Goal: Navigation & Orientation: Find specific page/section

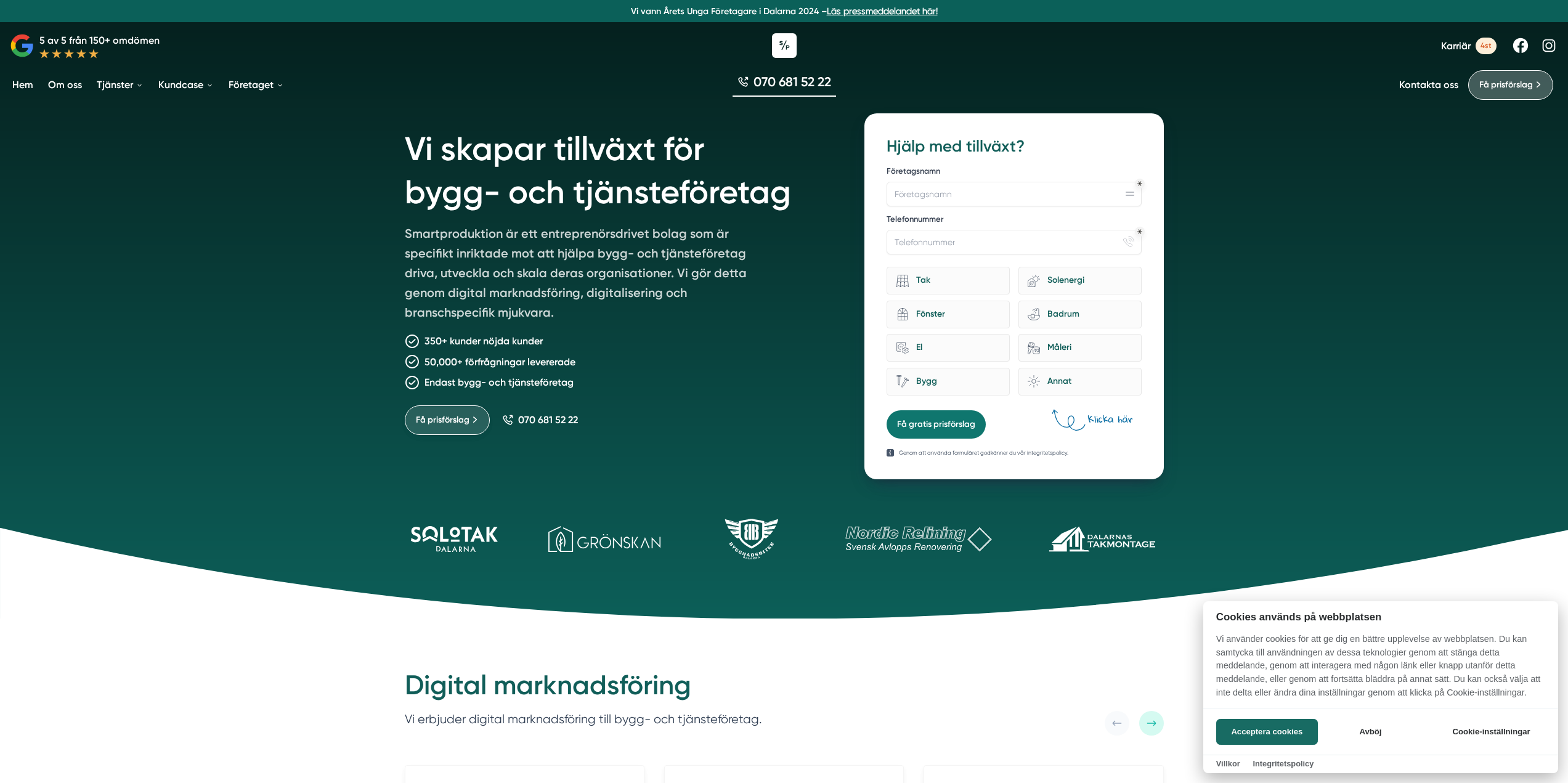
click at [446, 419] on div at bounding box center [784, 392] width 1568 height 783
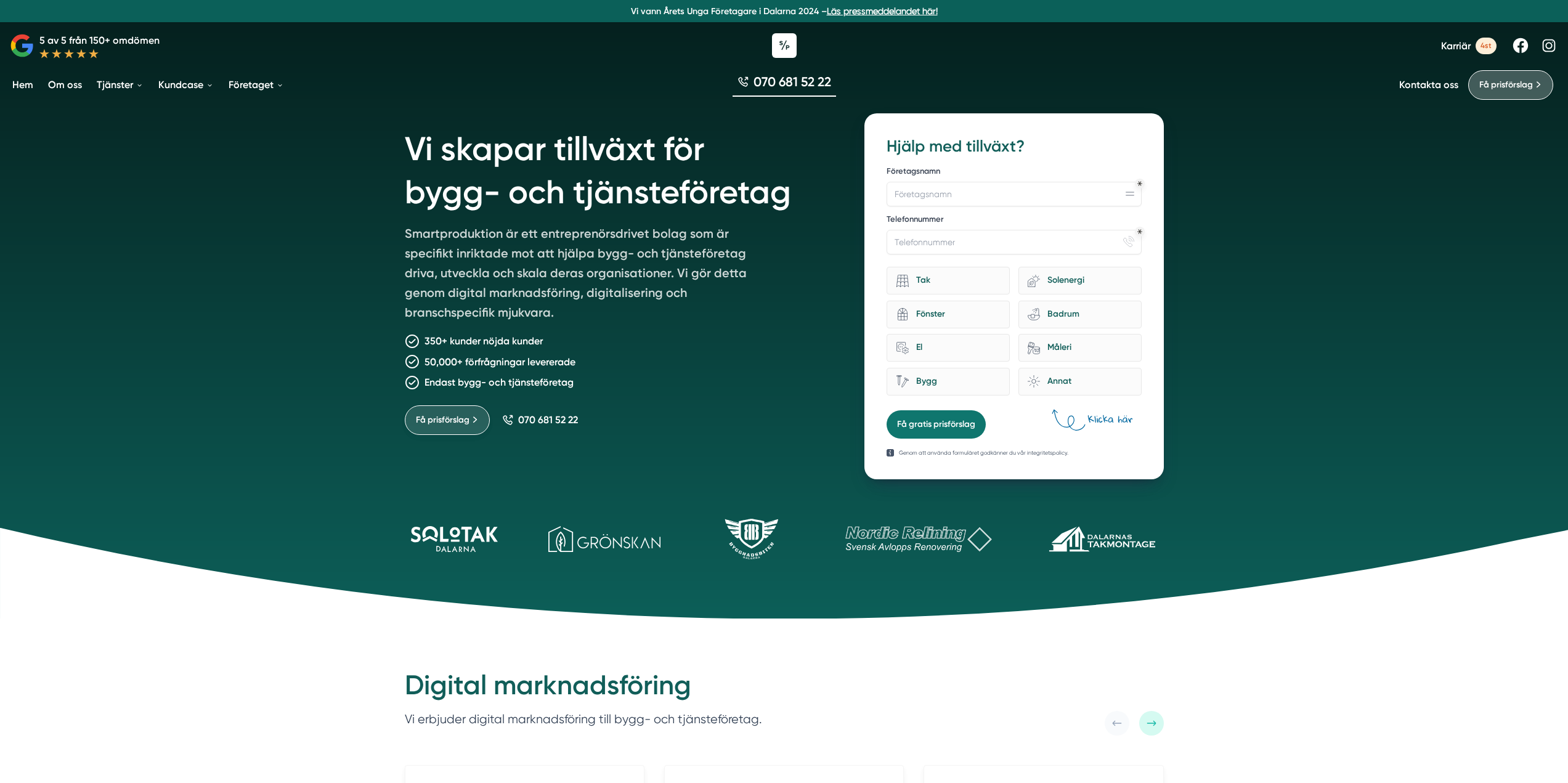
click at [446, 419] on span "Få prisförslag" at bounding box center [442, 420] width 54 height 14
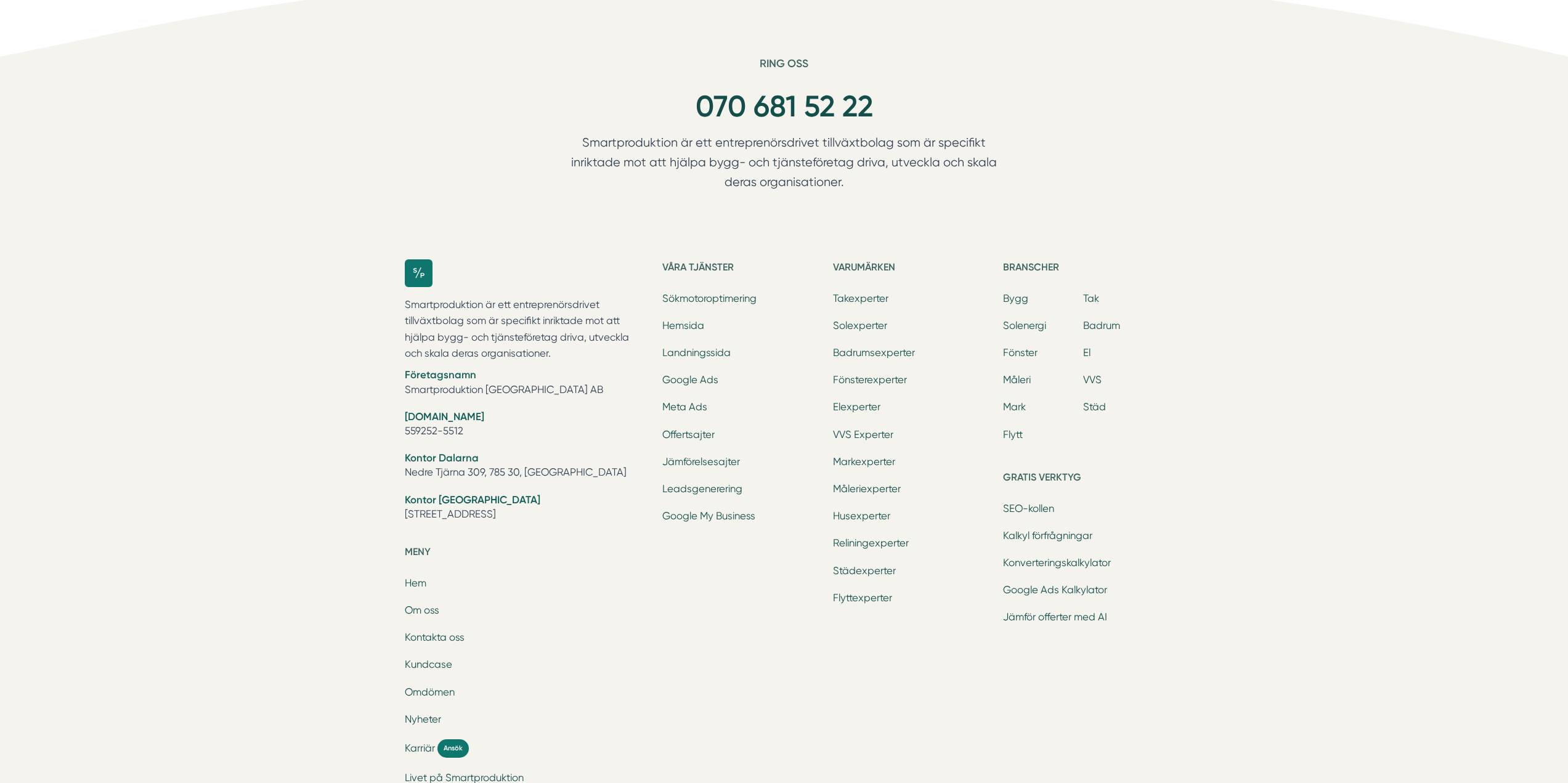
scroll to position [1233, 0]
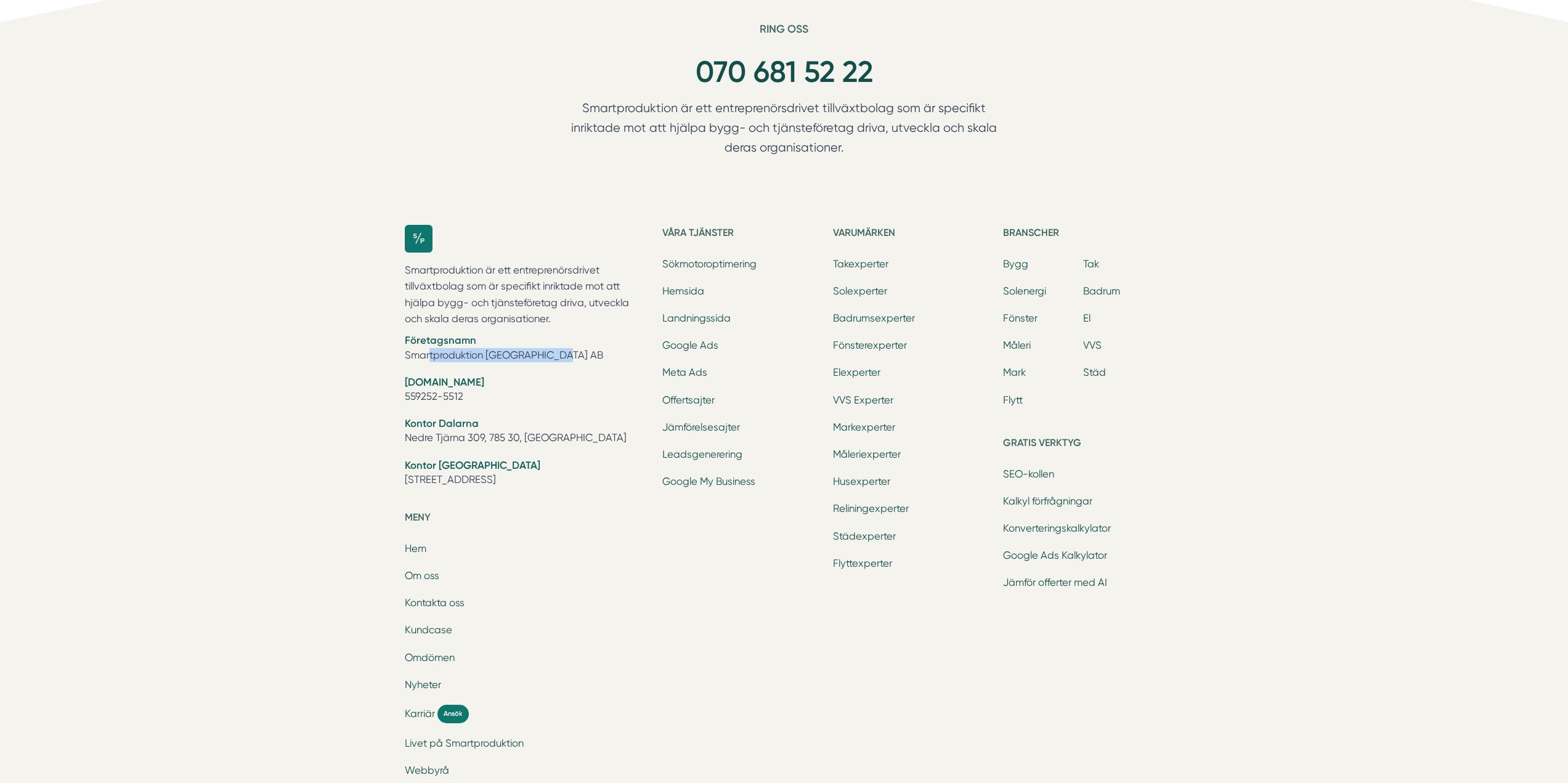
drag, startPoint x: 517, startPoint y: 360, endPoint x: 388, endPoint y: 361, distance: 129.0
click at [388, 361] on div "Ring oss 070 681 52 22 Smartproduktion är ett entreprenörsdrivet tillväxtbolag …" at bounding box center [784, 443] width 1568 height 843
copy li "Smartproduktion [GEOGRAPHIC_DATA] AB"
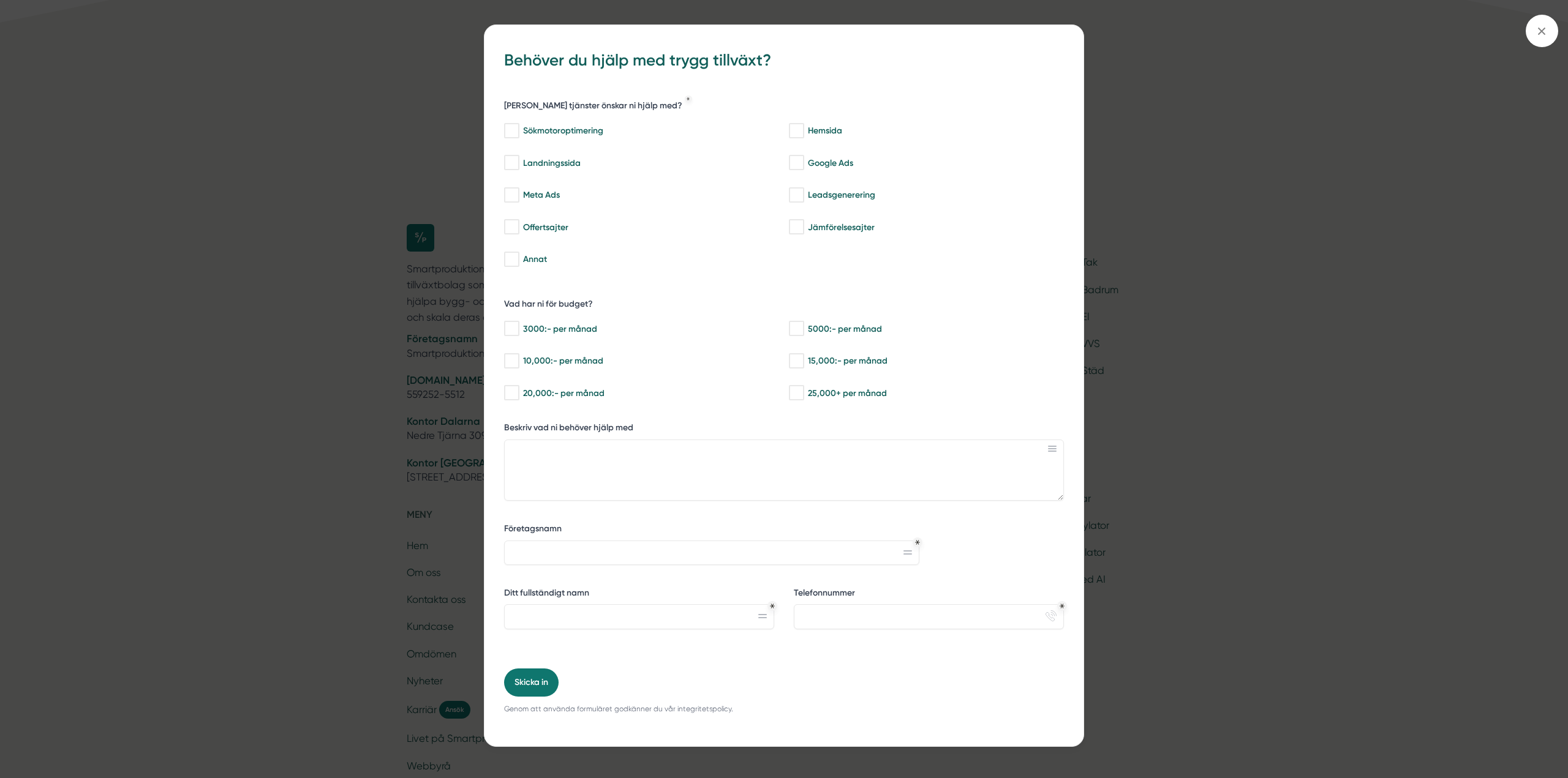
click at [1252, 229] on div "bbc9b822-b2c6-488a-ab3e-9a2d59e49c7c Behöver du hjälp med trygg tillväxt? Vilka…" at bounding box center [784, 389] width 1568 height 778
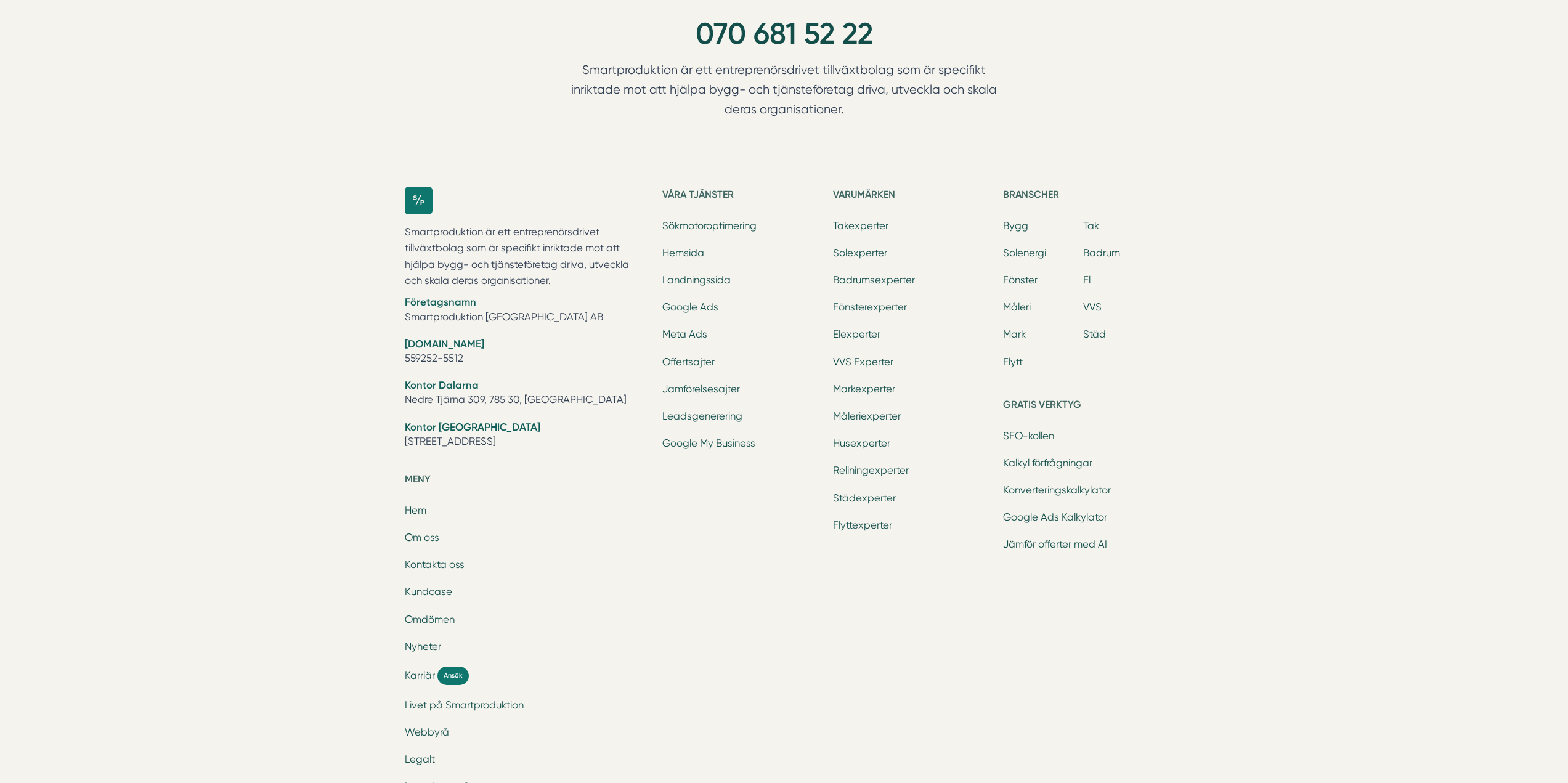
scroll to position [1380, 0]
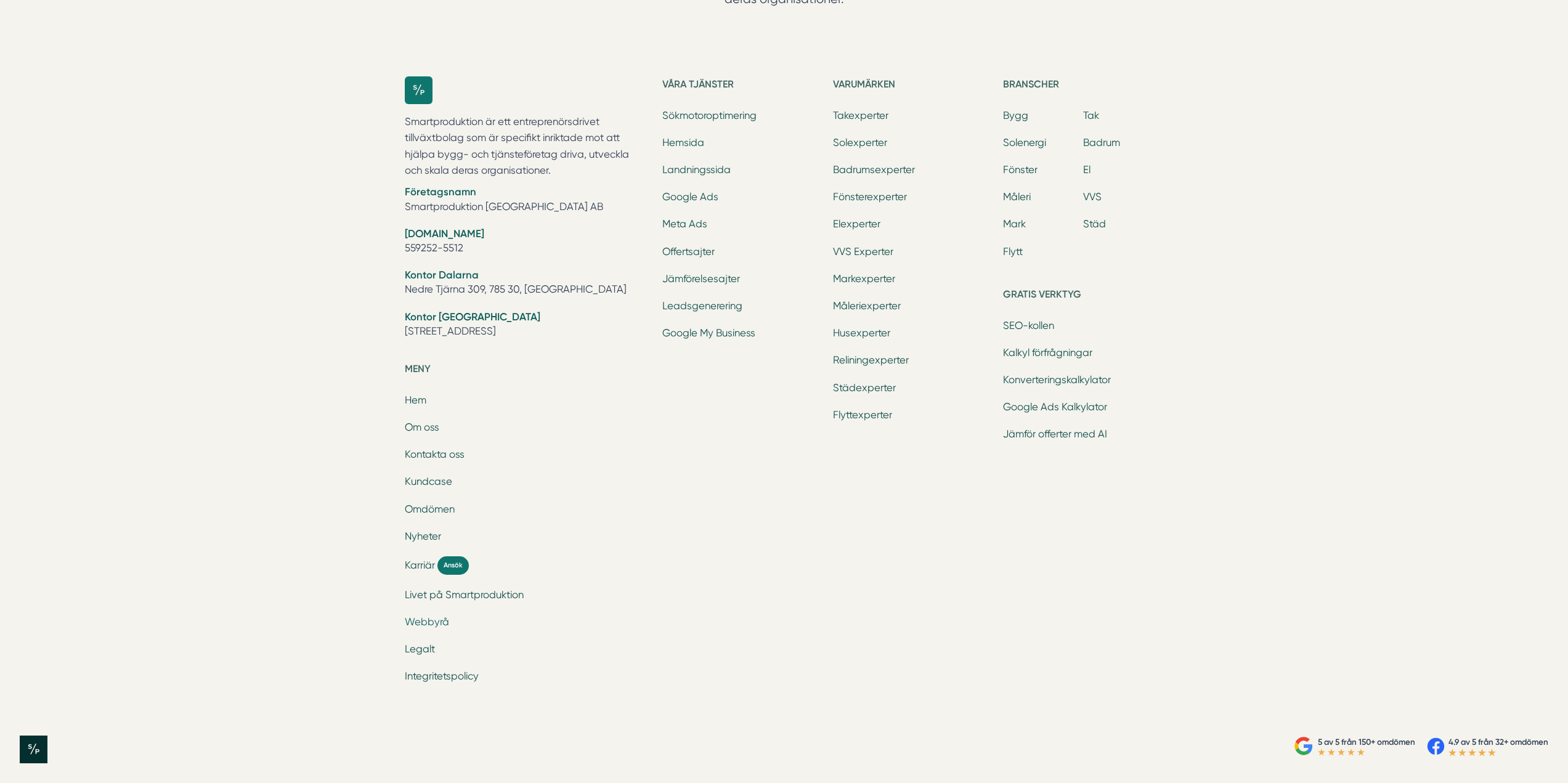
click at [433, 625] on link "Webbyrå" at bounding box center [427, 622] width 44 height 12
click at [718, 274] on link "Jämförelsesajter" at bounding box center [701, 280] width 78 height 12
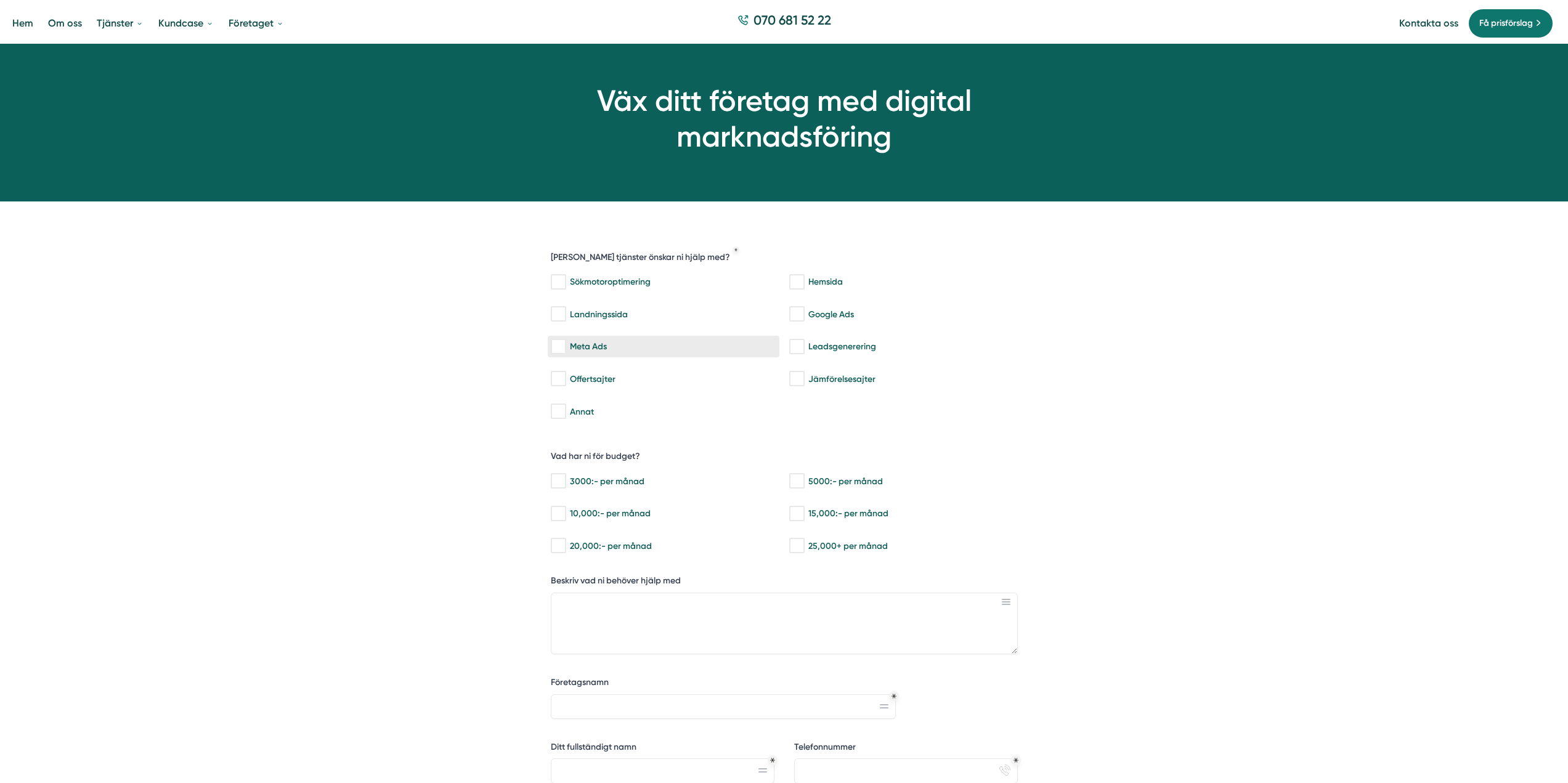
scroll to position [0, 0]
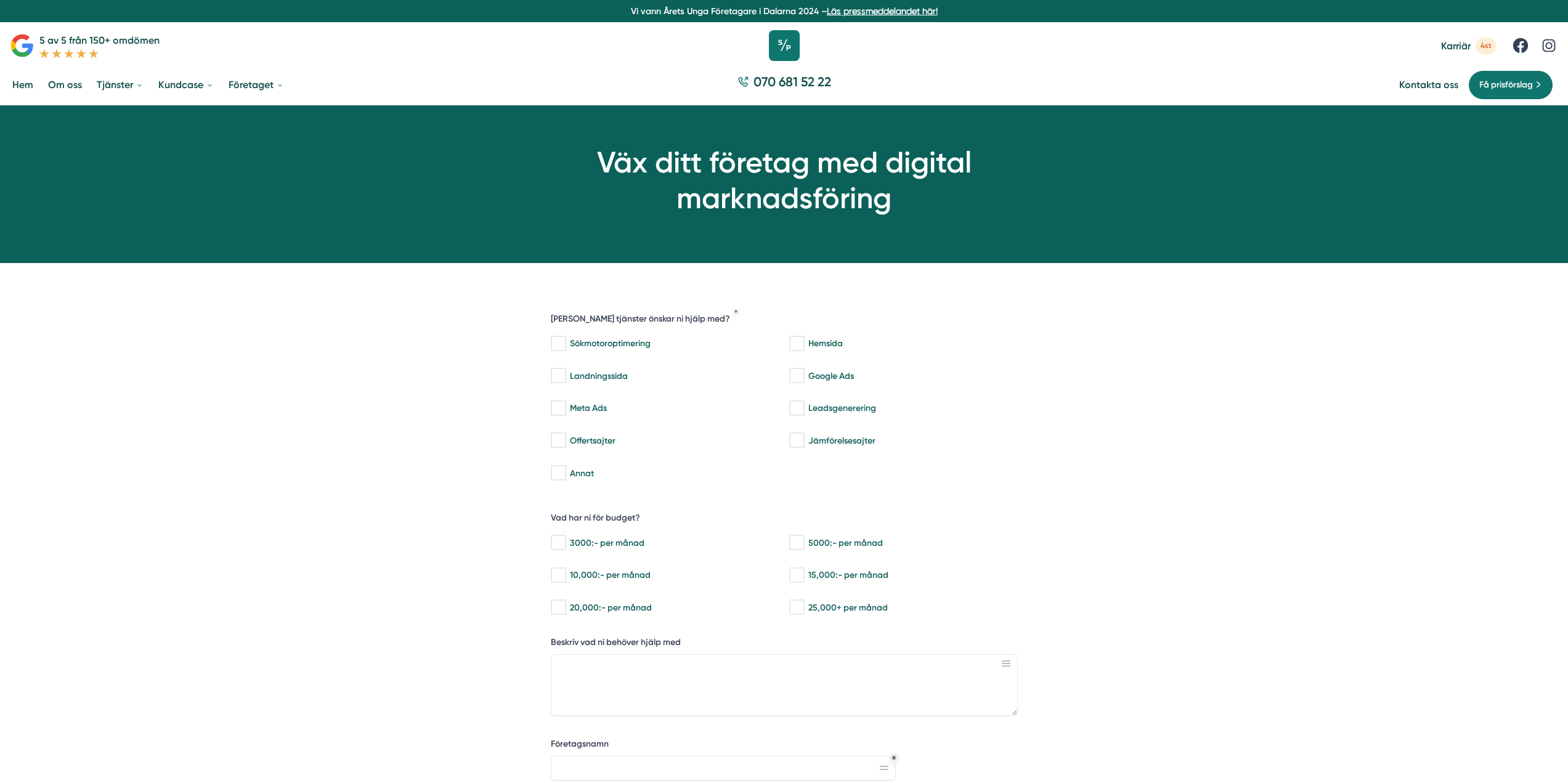
click at [784, 48] on icon at bounding box center [784, 45] width 31 height 31
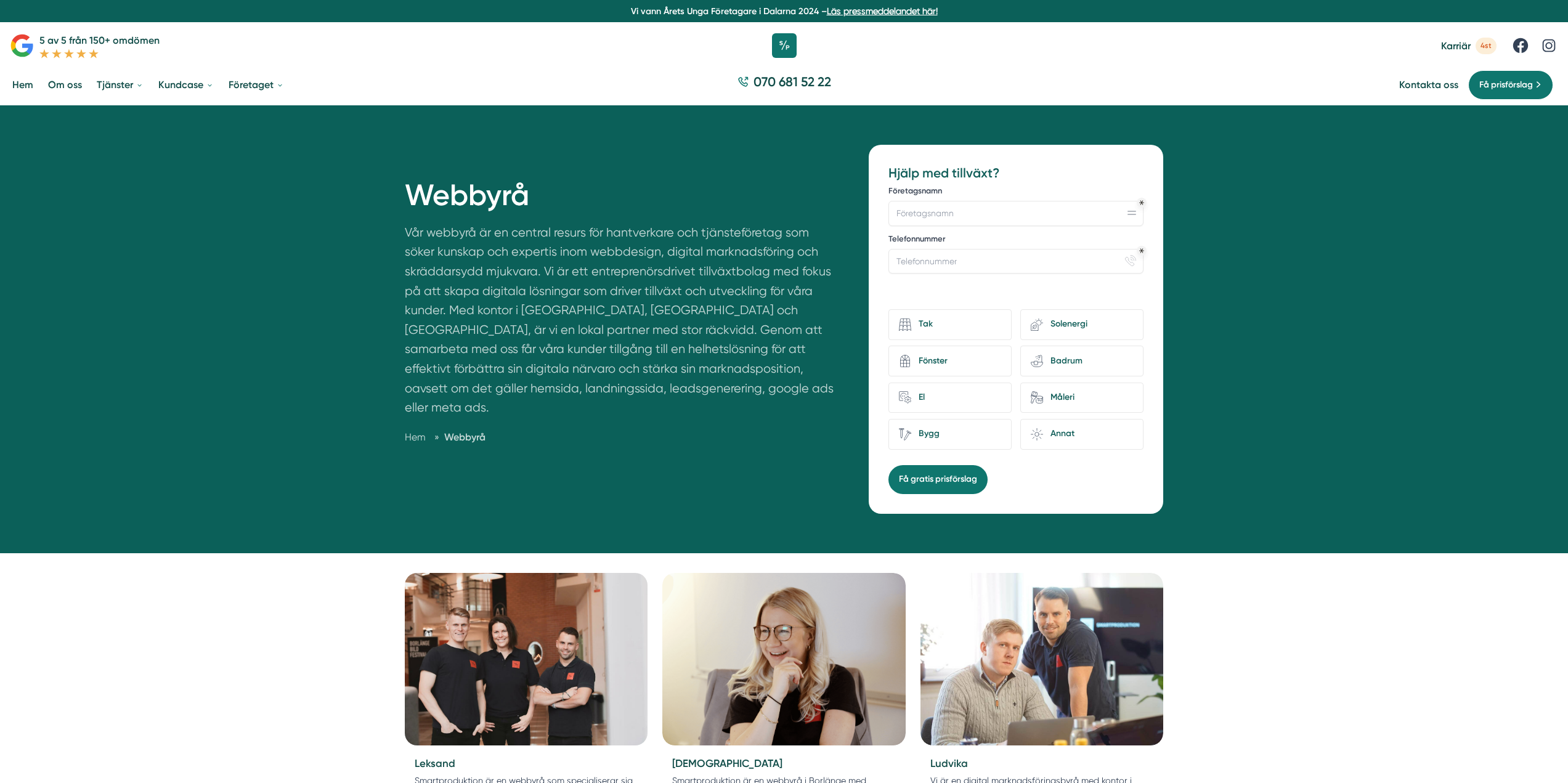
drag, startPoint x: 435, startPoint y: 597, endPoint x: 452, endPoint y: 591, distance: 18.0
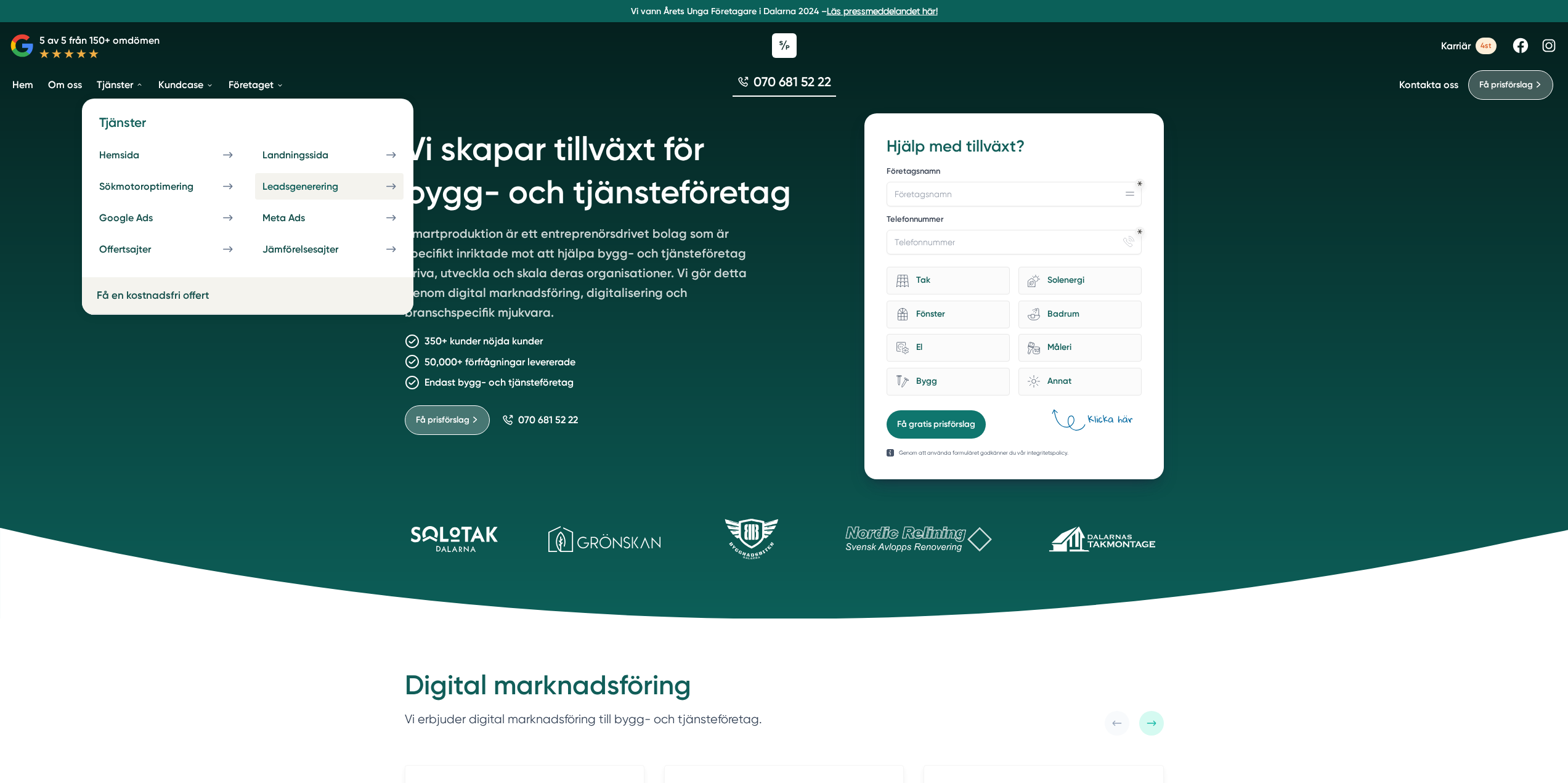
click at [296, 186] on div "Leadsgenerering" at bounding box center [315, 186] width 106 height 12
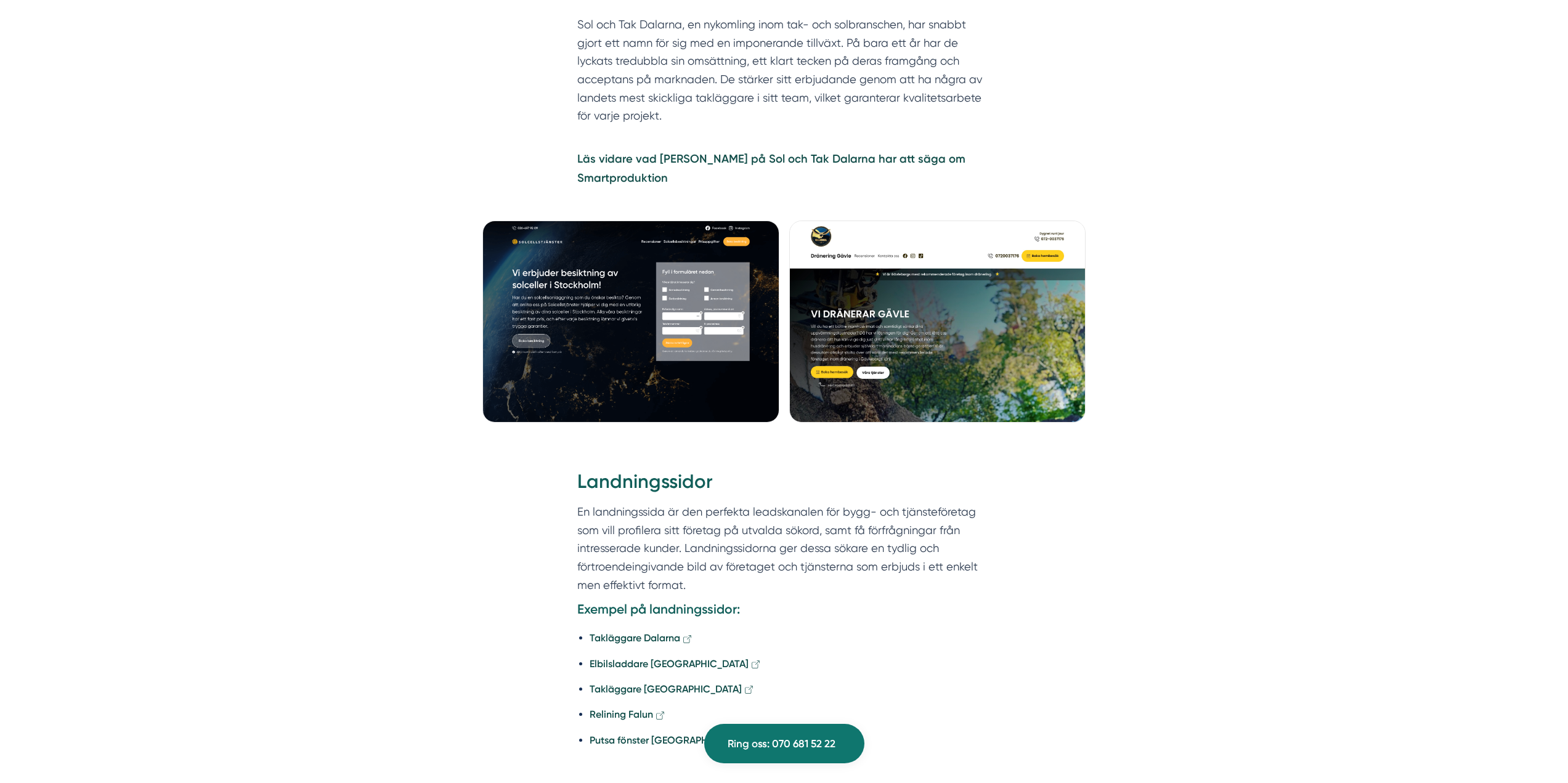
scroll to position [2341, 0]
click at [636, 239] on img at bounding box center [631, 322] width 297 height 202
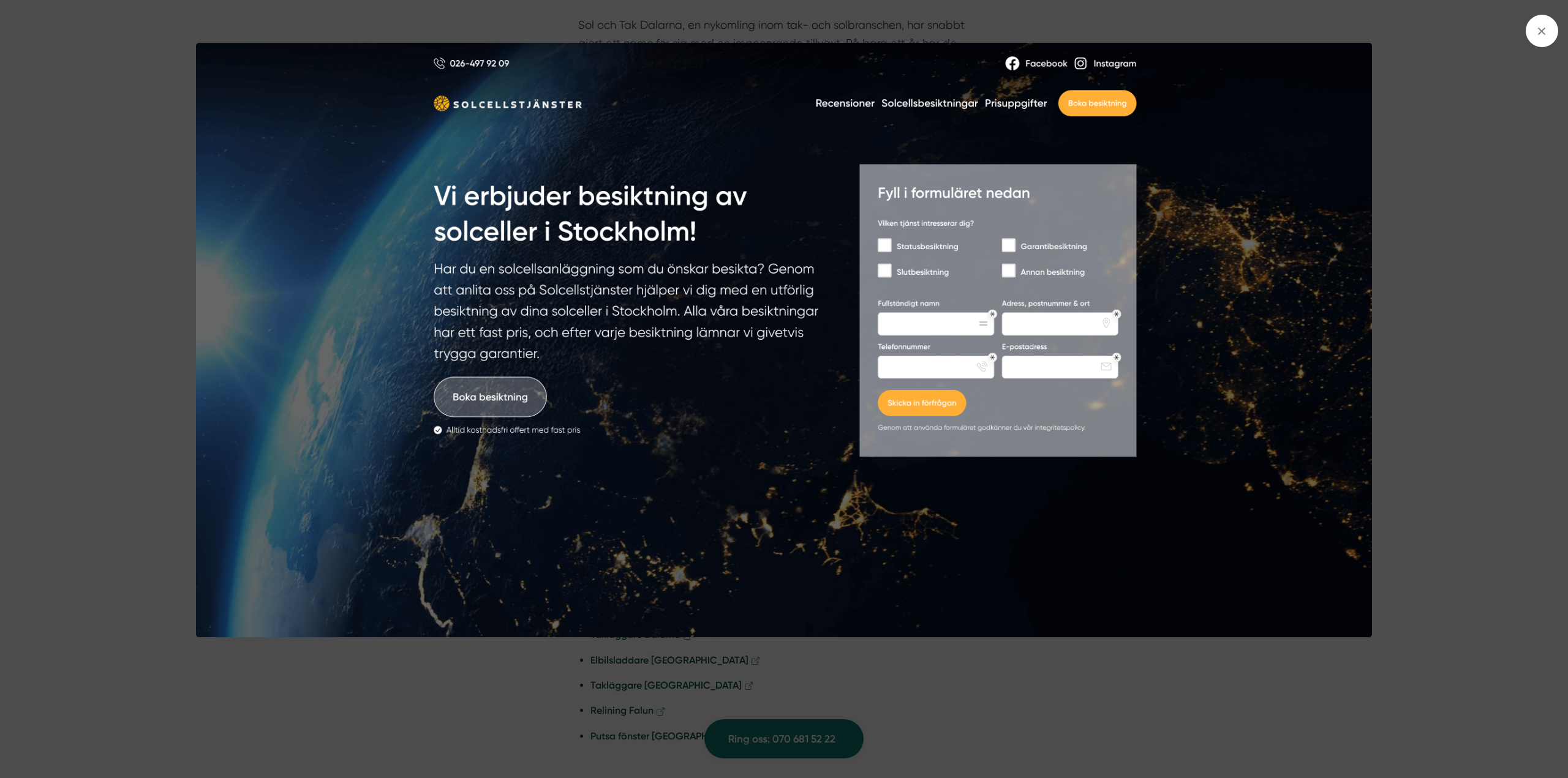
click at [83, 220] on div at bounding box center [784, 389] width 1568 height 778
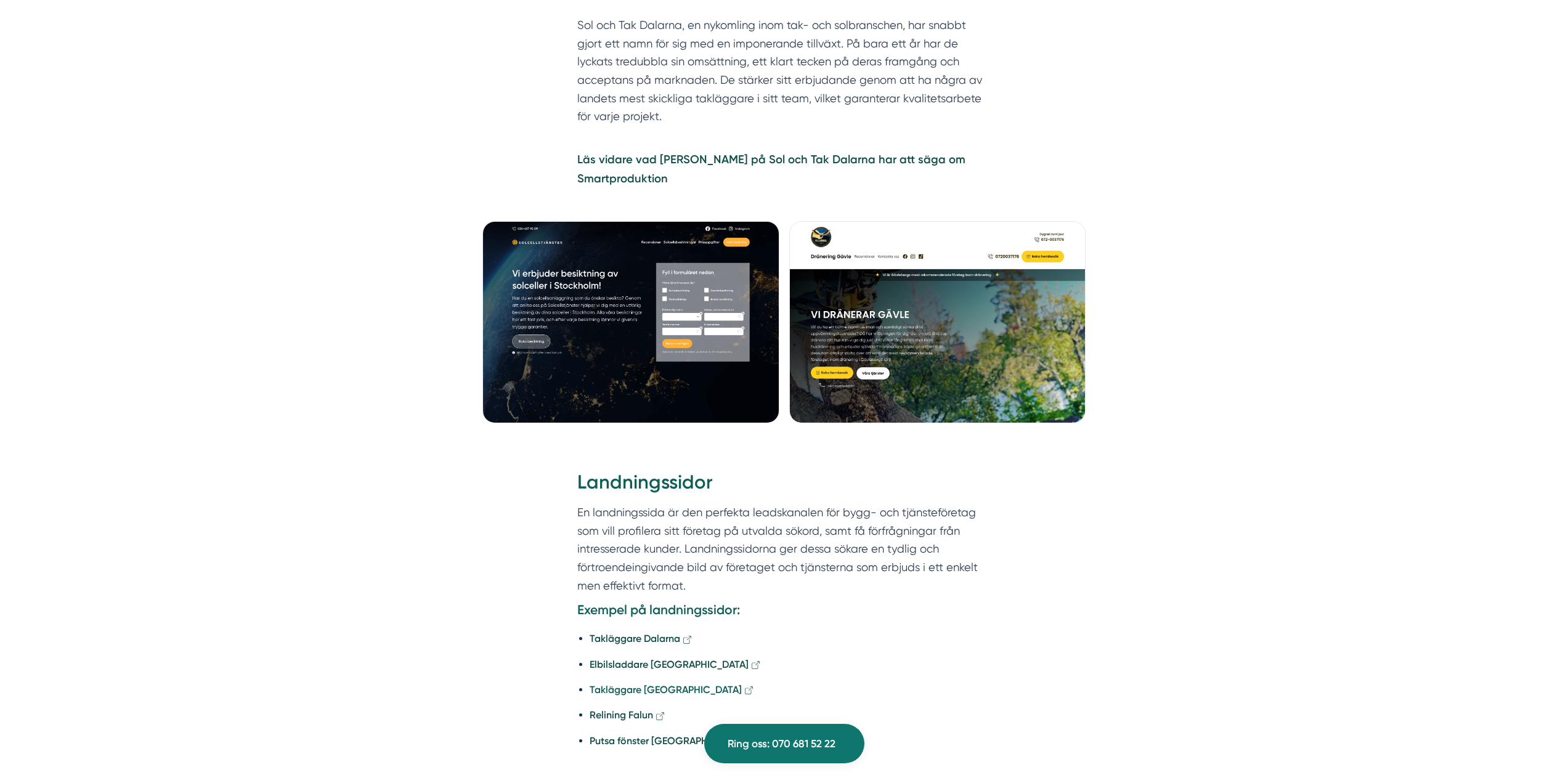
click at [652, 684] on strong "Takläggare [GEOGRAPHIC_DATA]" at bounding box center [666, 690] width 152 height 12
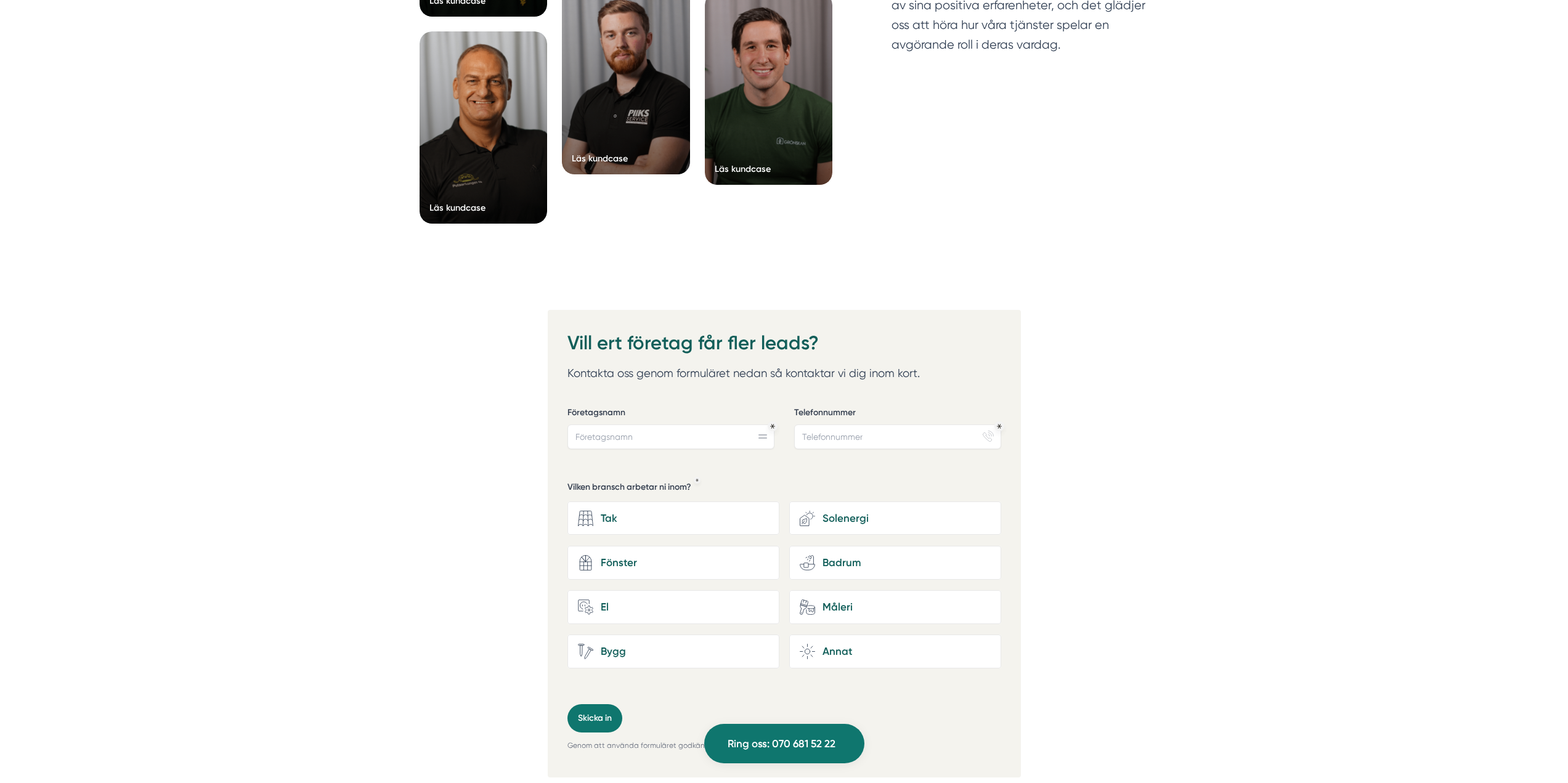
scroll to position [4374, 0]
